Goal: Information Seeking & Learning: Check status

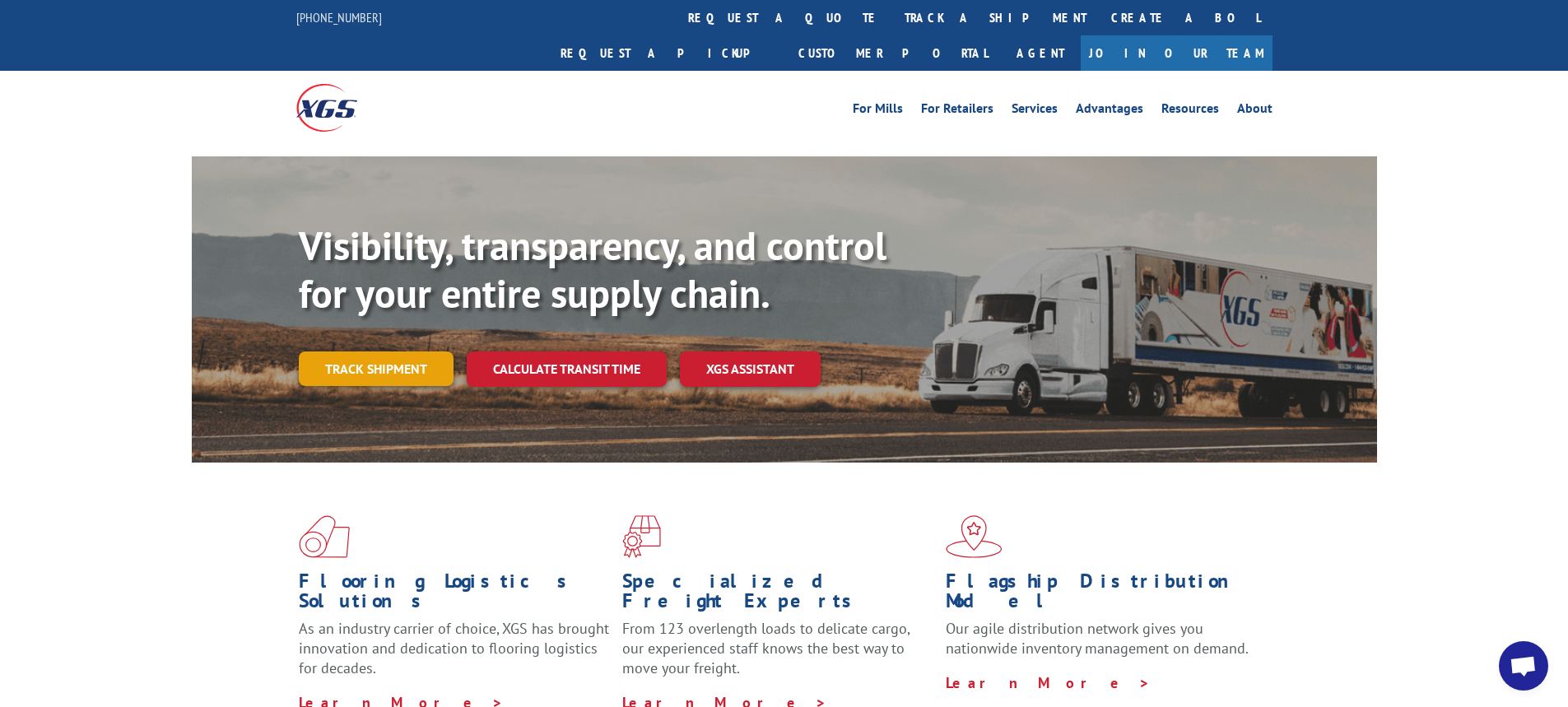
click at [377, 351] on link "Track shipment" at bounding box center [376, 368] width 154 height 34
click at [0, 0] on div "Track Shipment DELIVERED DELIVERY INFORMATION: [DATE] 01:11 pm RED PROBILL: 138…" at bounding box center [0, 0] width 0 height 0
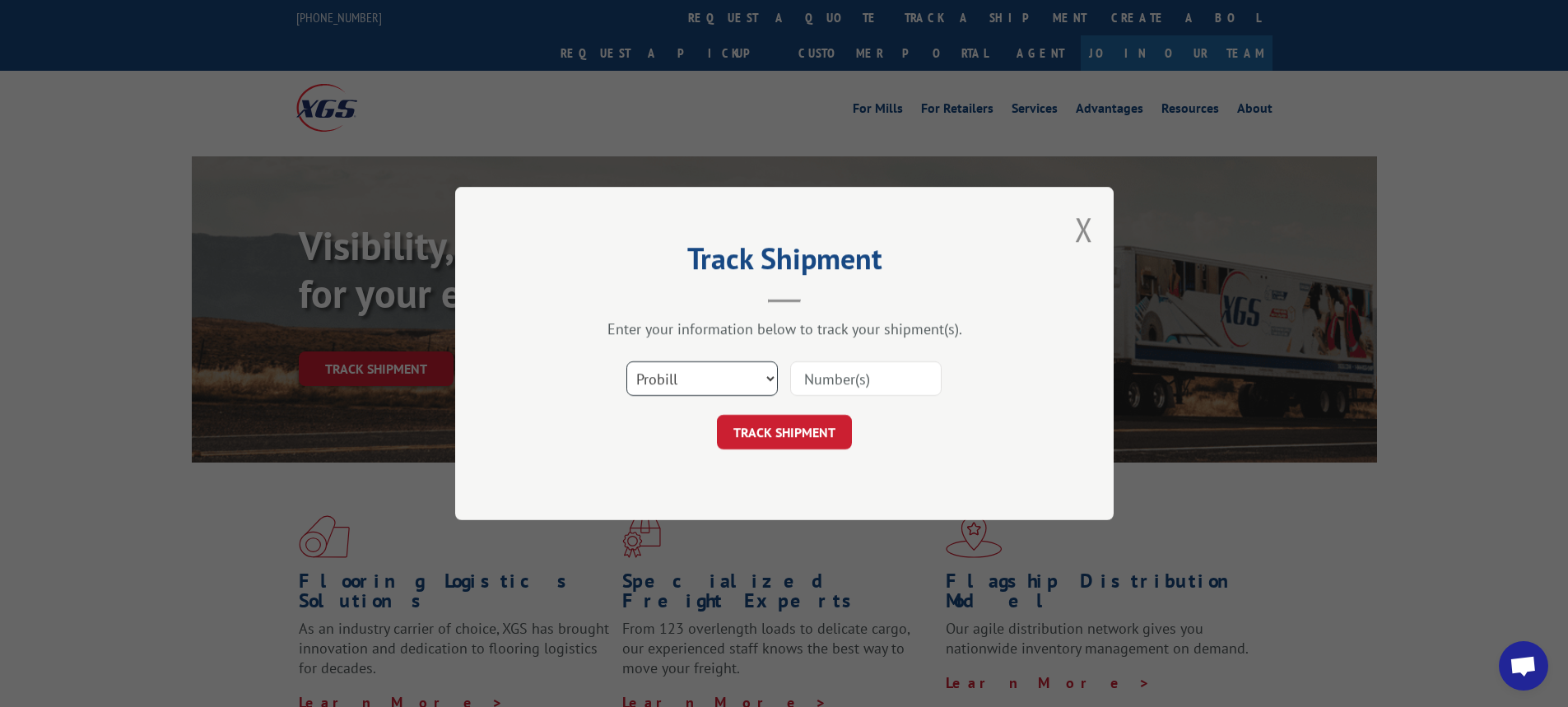
click at [767, 377] on select "Select category... Probill BOL PO" at bounding box center [702, 378] width 152 height 34
select select "bol"
click at [626, 361] on select "Select category... Probill BOL PO" at bounding box center [702, 378] width 152 height 34
click at [844, 388] on input at bounding box center [866, 378] width 152 height 34
type input "6017539"
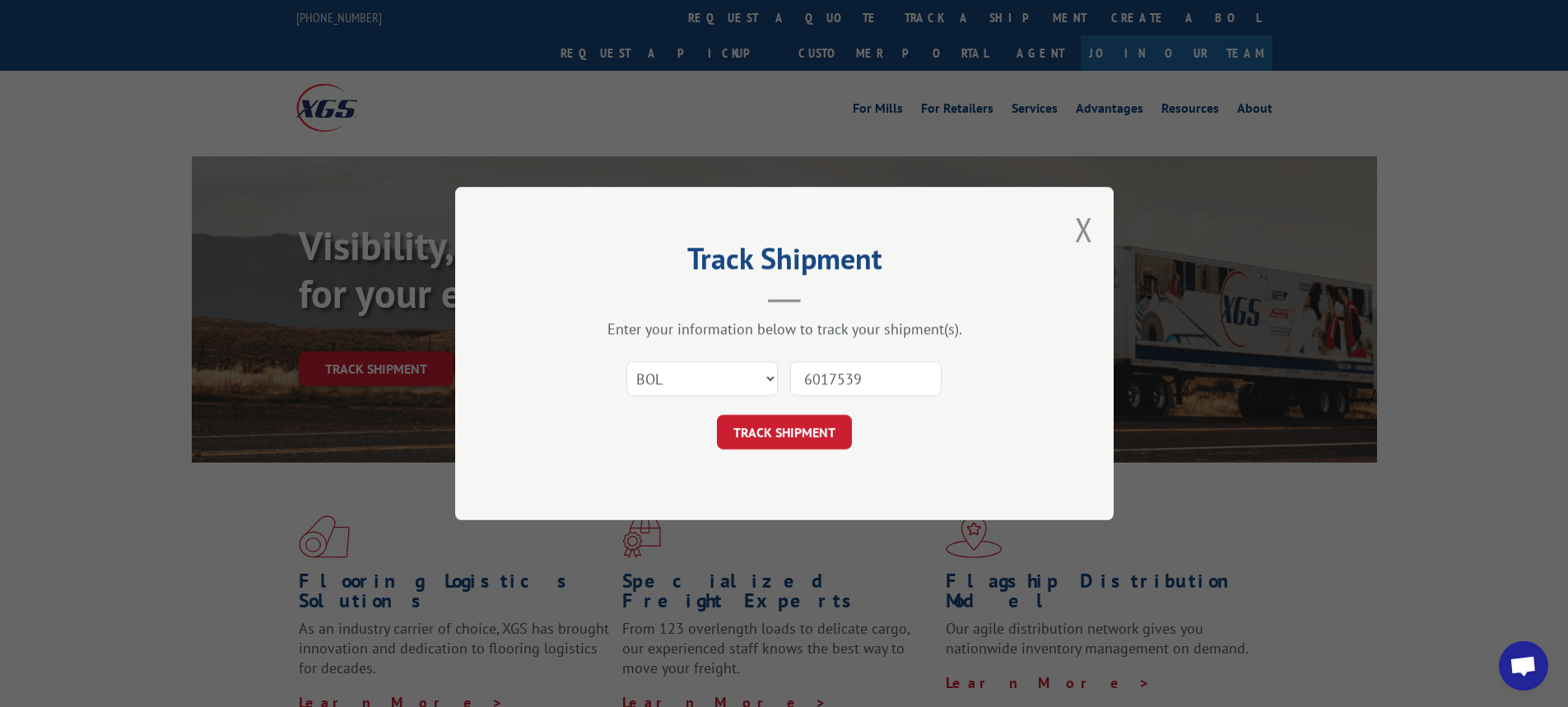
click button "TRACK SHIPMENT" at bounding box center [784, 433] width 135 height 34
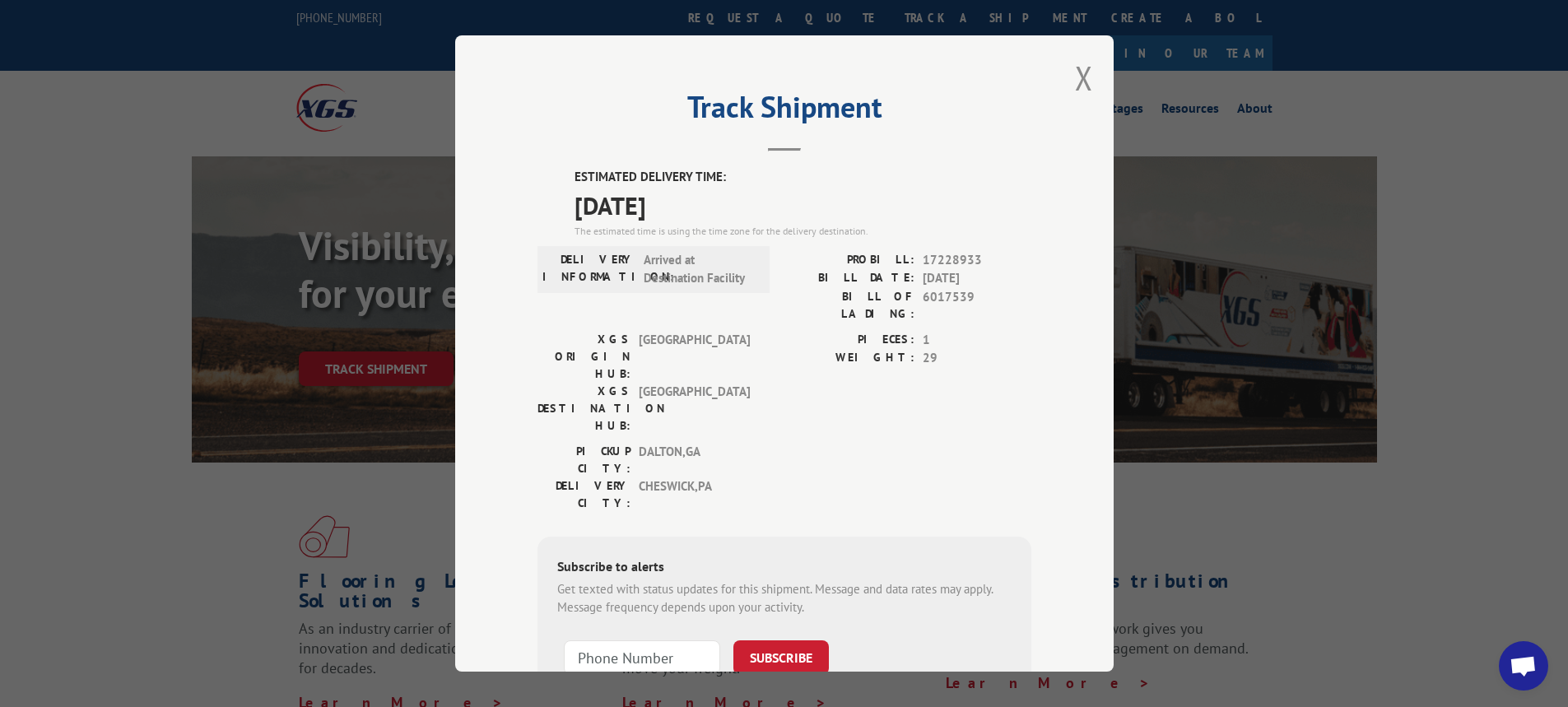
click at [1092, 24] on div "Track Shipment ESTIMATED DELIVERY TIME: [DATE] The estimated time is using the …" at bounding box center [784, 353] width 1568 height 707
click at [1076, 86] on button "Close modal" at bounding box center [1084, 78] width 18 height 43
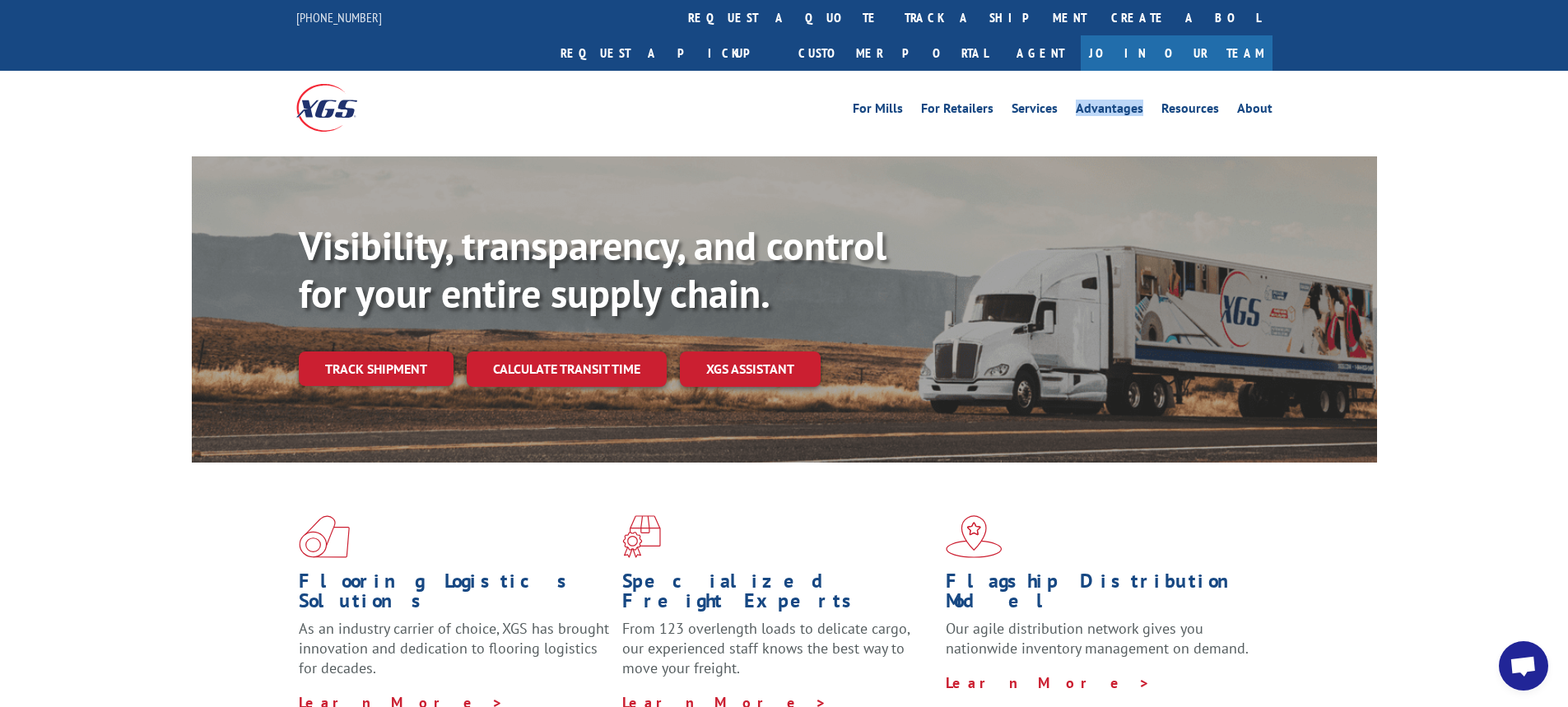
click at [1076, 86] on div "For Mills For Retailers Services Advantages Resources About For Mills For Retai…" at bounding box center [784, 107] width 976 height 73
click at [365, 351] on link "Track shipment" at bounding box center [376, 368] width 154 height 34
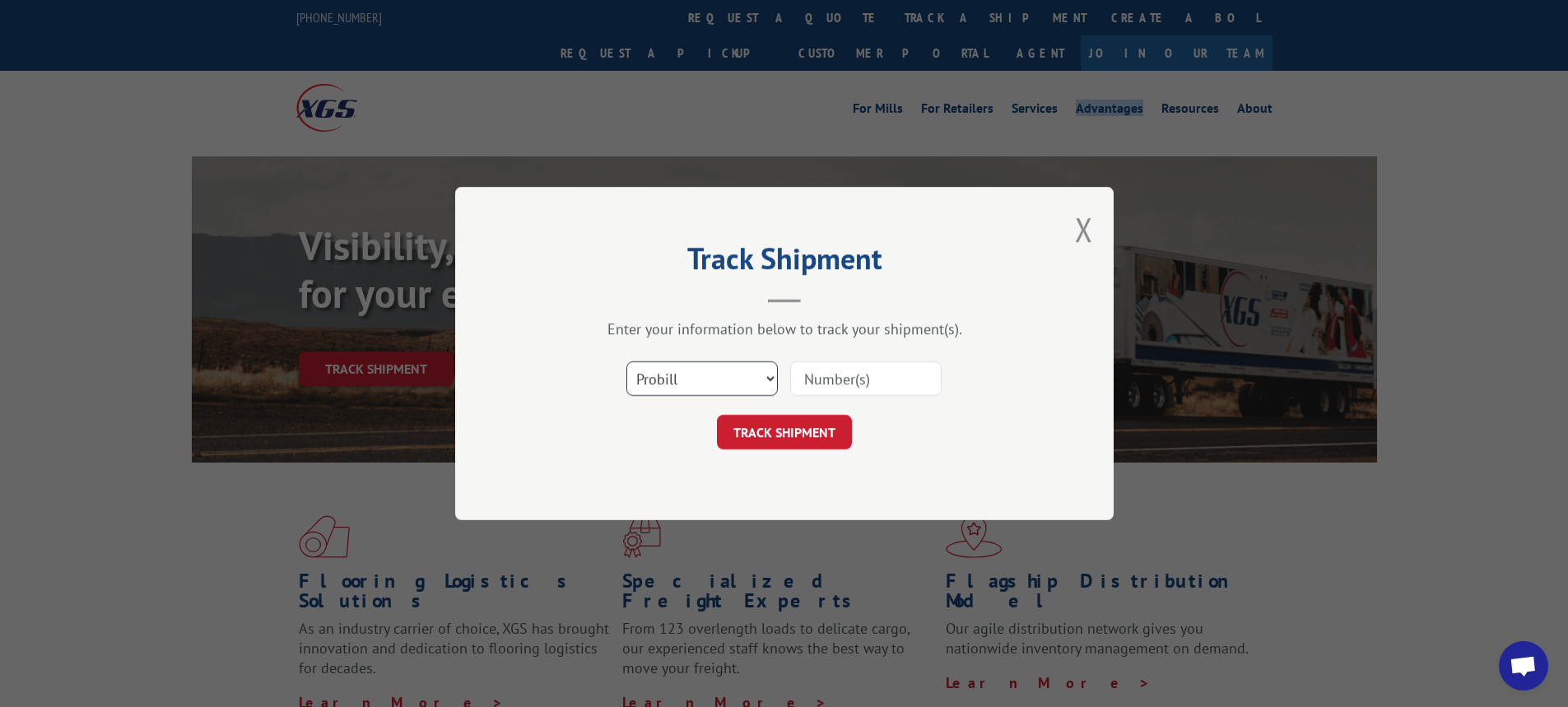
click at [771, 381] on select "Select category... Probill BOL PO" at bounding box center [702, 378] width 152 height 34
select select "bol"
click at [626, 361] on select "Select category... Probill BOL PO" at bounding box center [702, 378] width 152 height 34
click at [839, 376] on input at bounding box center [866, 378] width 152 height 34
type input "6014216"
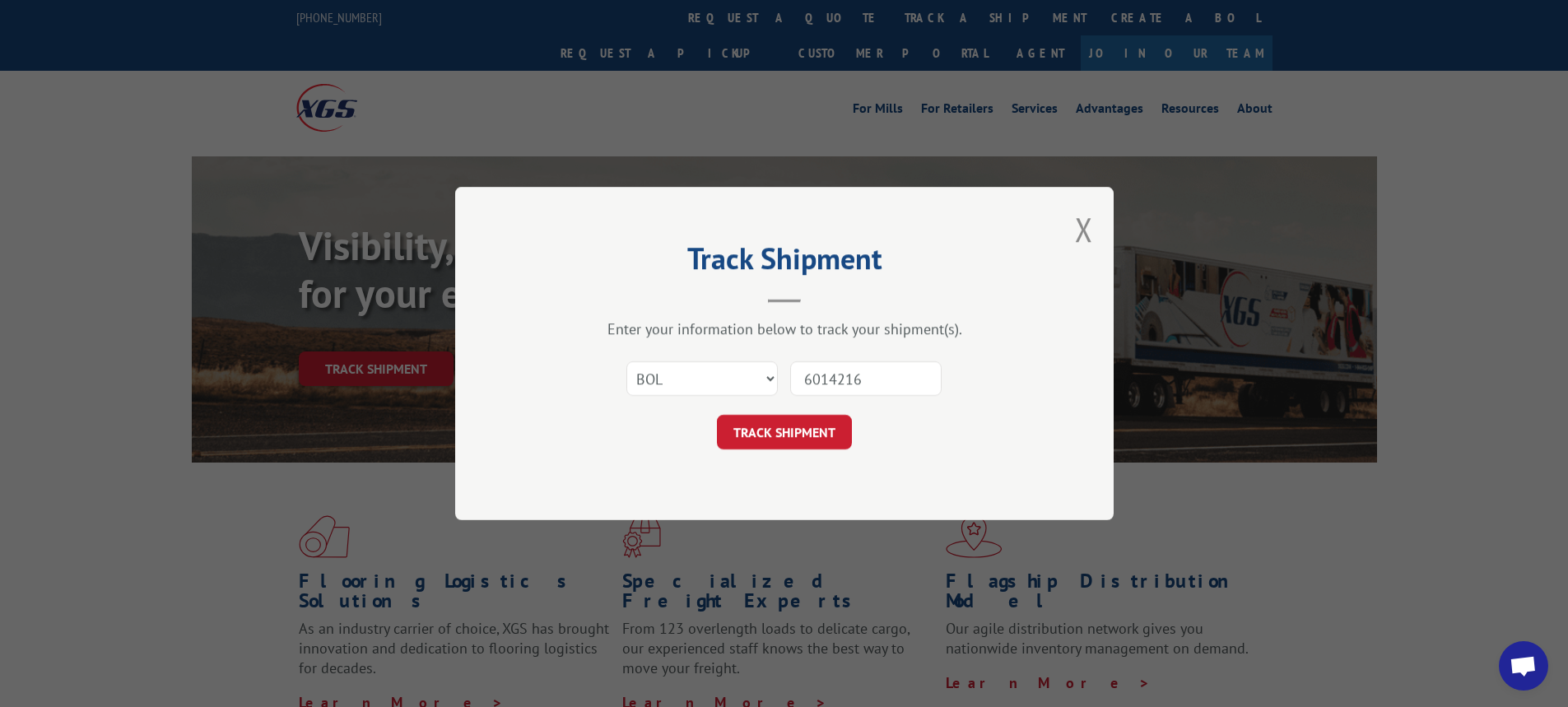
click button "TRACK SHIPMENT" at bounding box center [784, 433] width 135 height 34
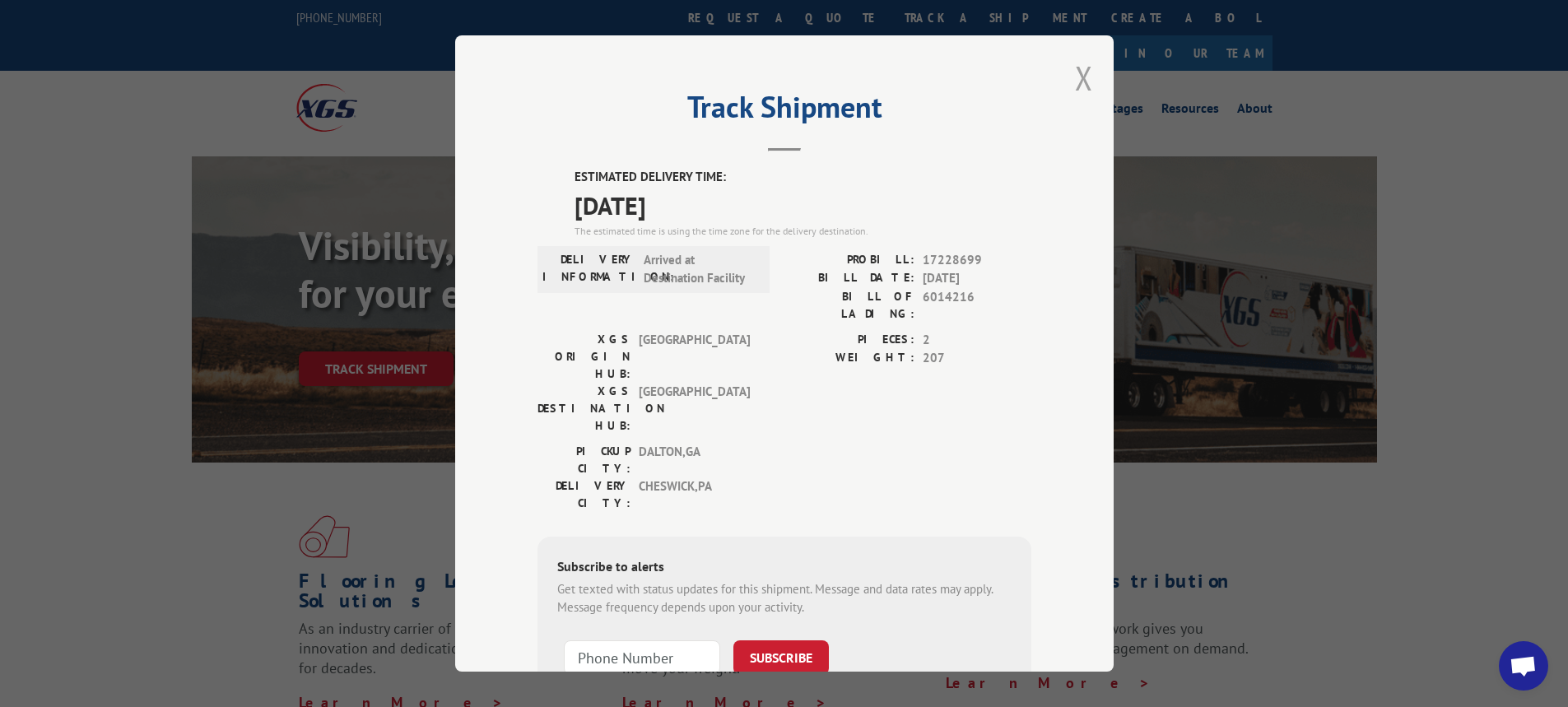
click at [1076, 73] on button "Close modal" at bounding box center [1084, 78] width 18 height 43
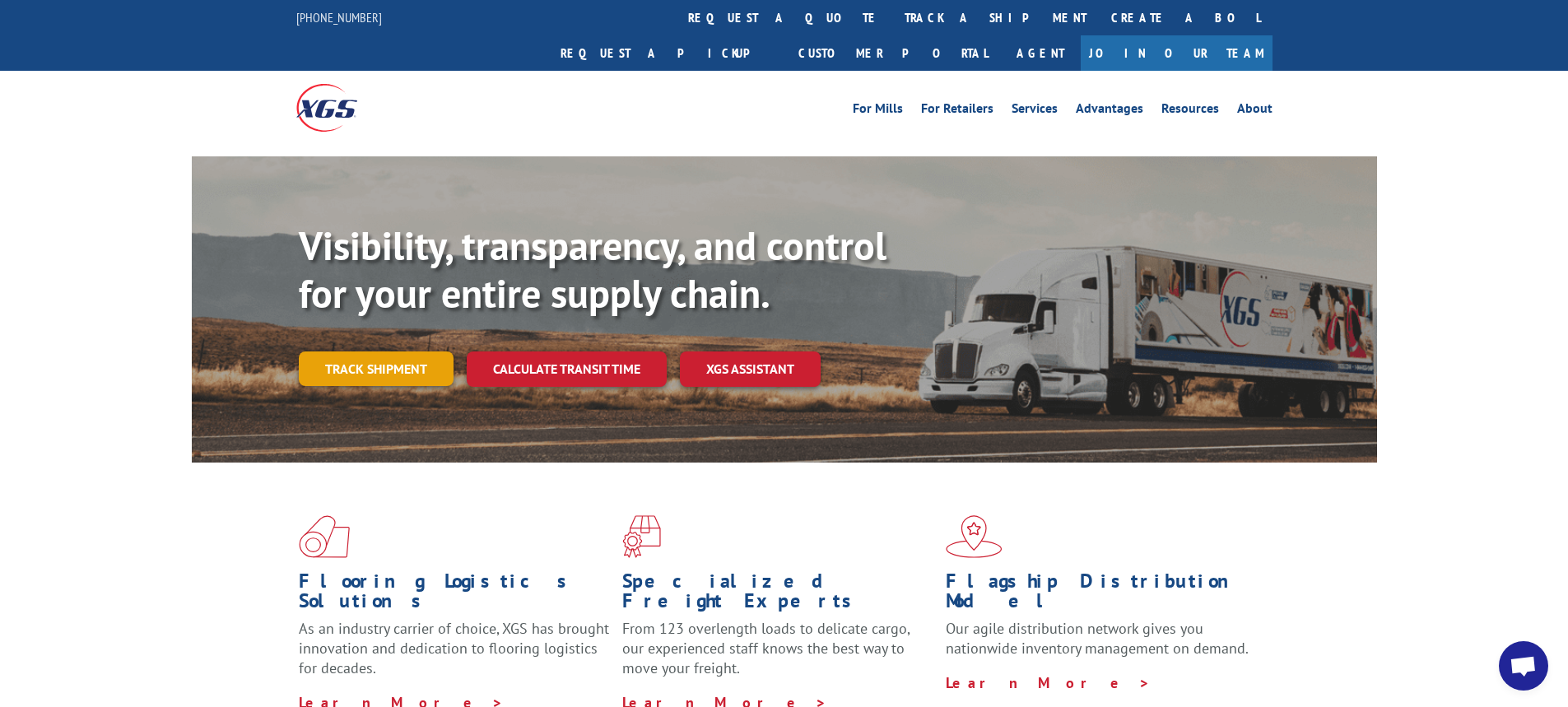
click at [356, 351] on link "Track shipment" at bounding box center [376, 368] width 154 height 34
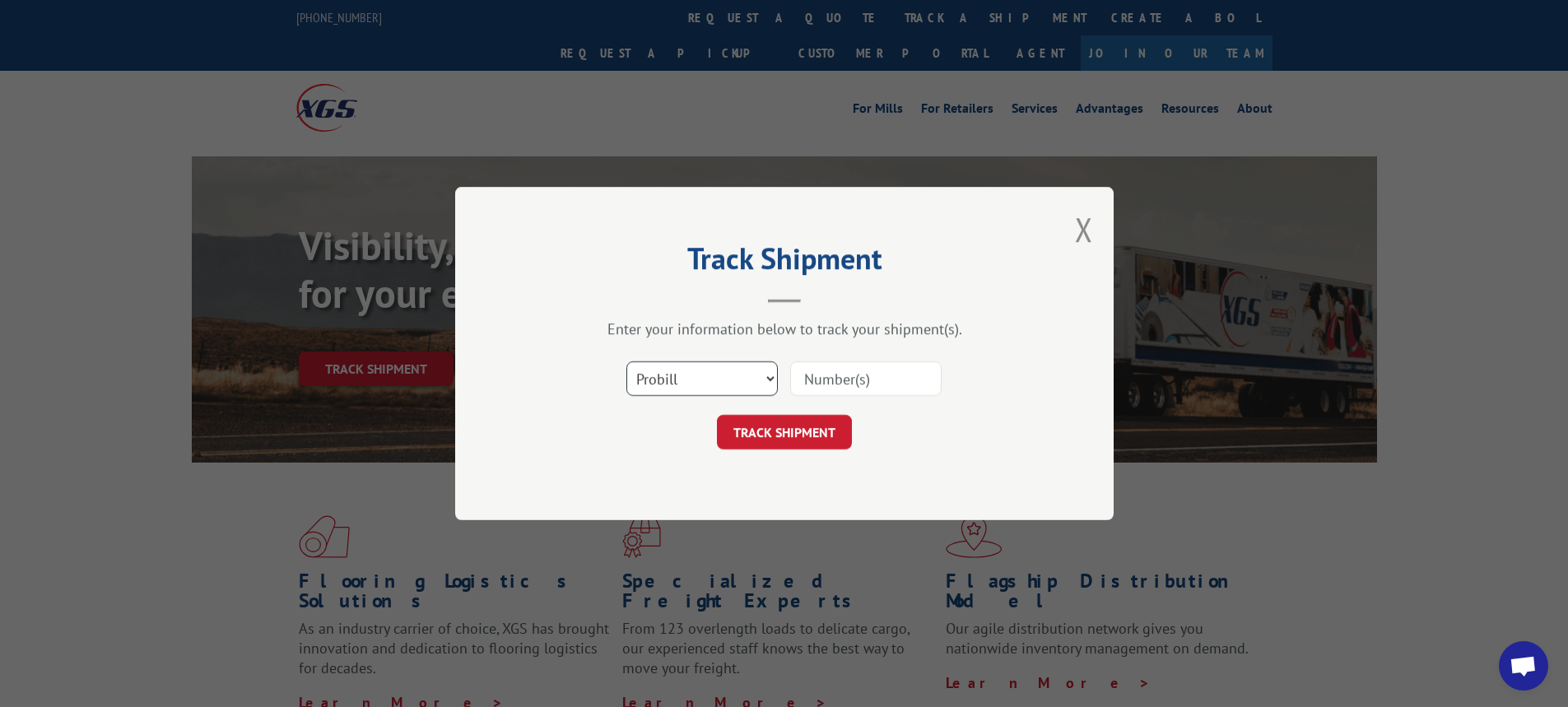
click at [773, 385] on select "Select category... Probill BOL PO" at bounding box center [702, 378] width 152 height 34
select select "bol"
click at [626, 361] on select "Select category... Probill BOL PO" at bounding box center [702, 378] width 152 height 34
click at [809, 377] on input at bounding box center [866, 378] width 152 height 34
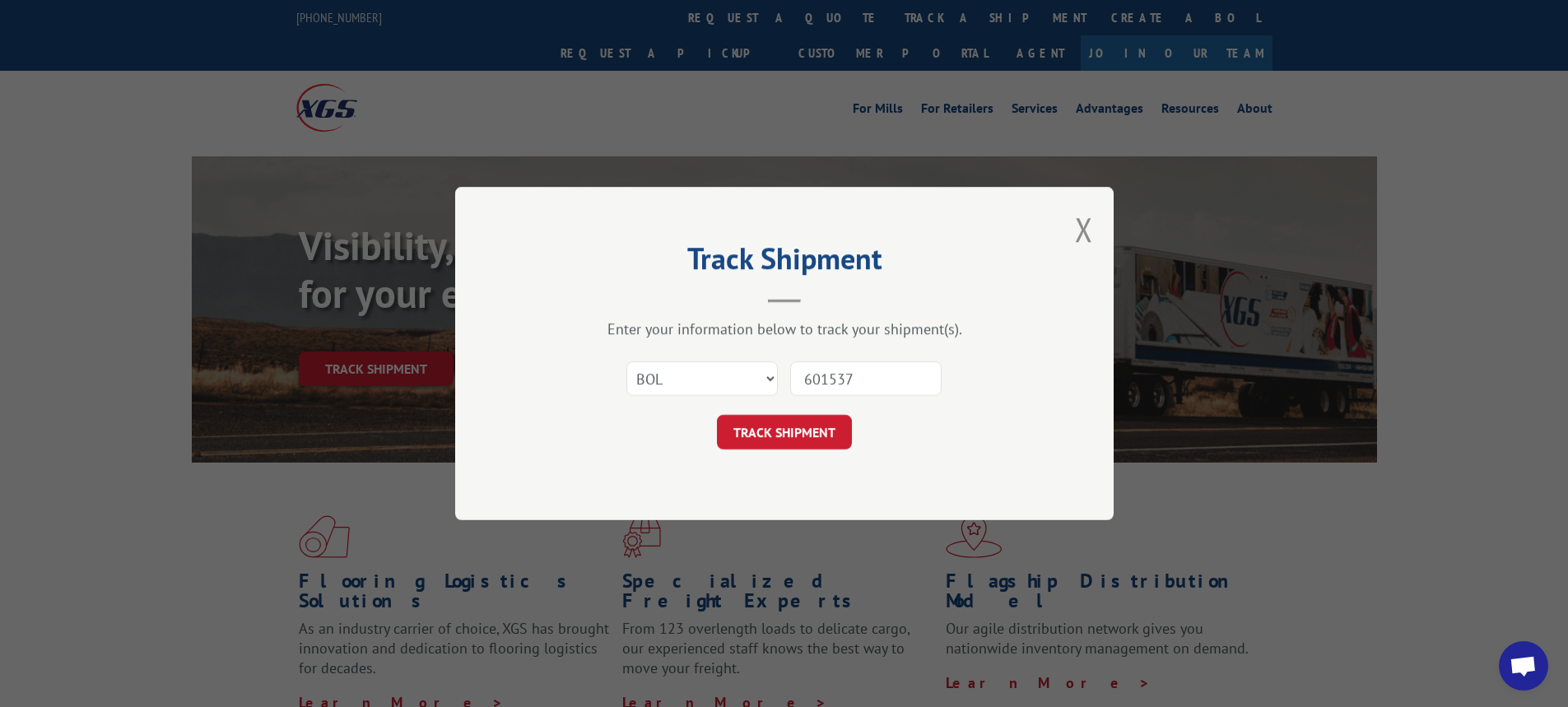
type input "6015377"
click button "TRACK SHIPMENT" at bounding box center [784, 433] width 135 height 34
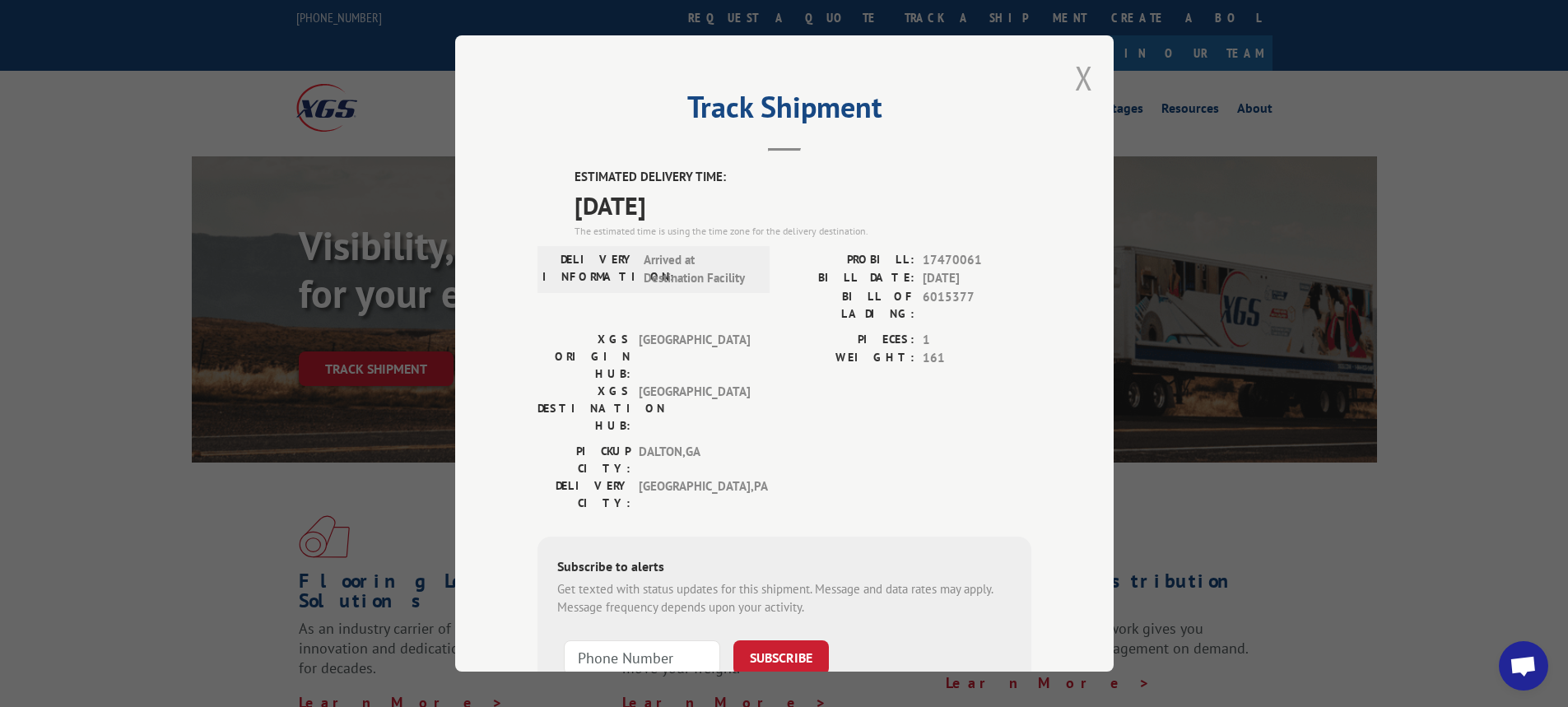
click at [1080, 68] on button "Close modal" at bounding box center [1084, 78] width 18 height 43
